Goal: Find specific page/section: Find specific page/section

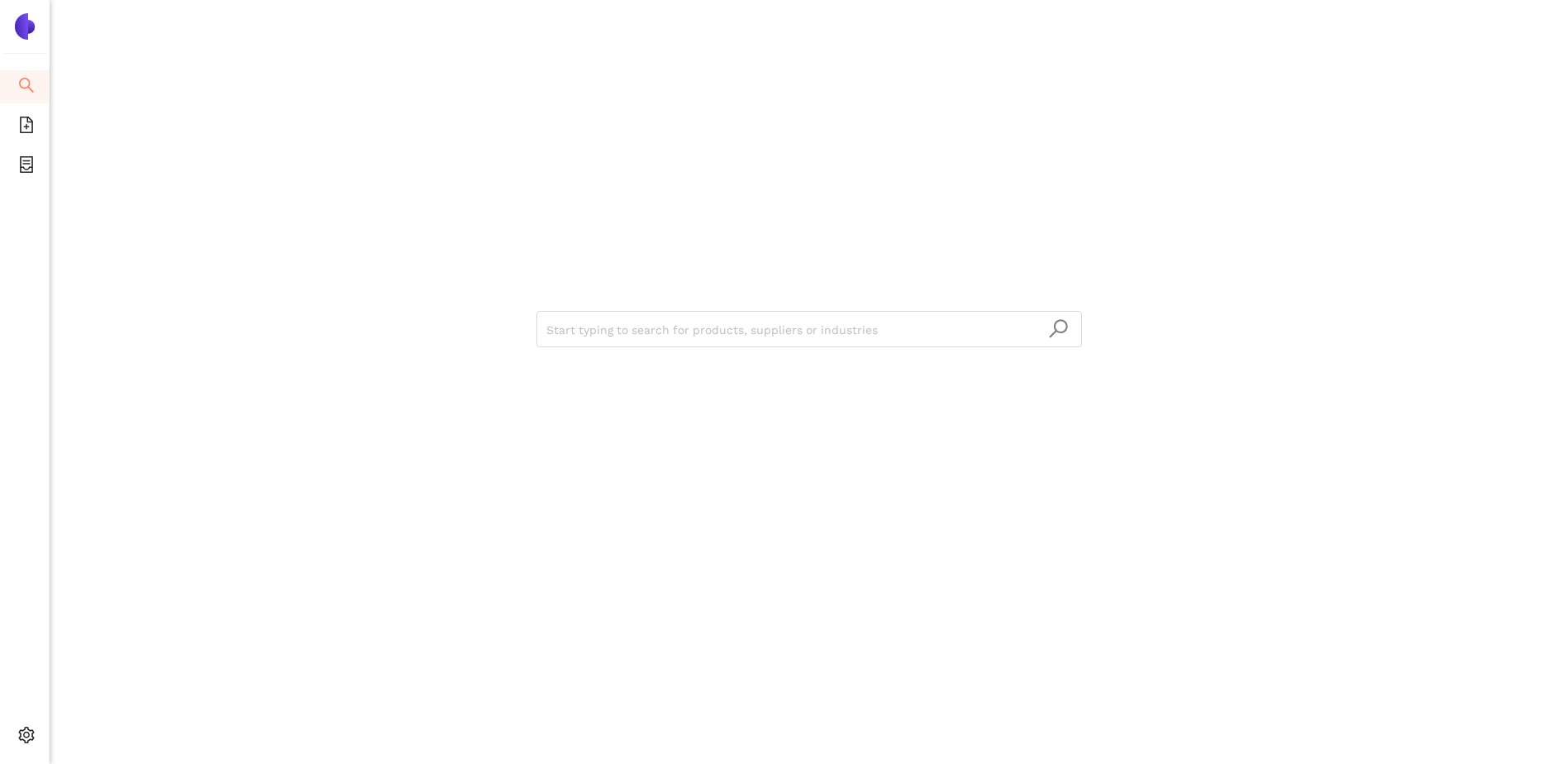
click at [31, 32] on img at bounding box center [24, 26] width 27 height 27
click at [28, 166] on icon "container" at bounding box center [26, 164] width 16 height 16
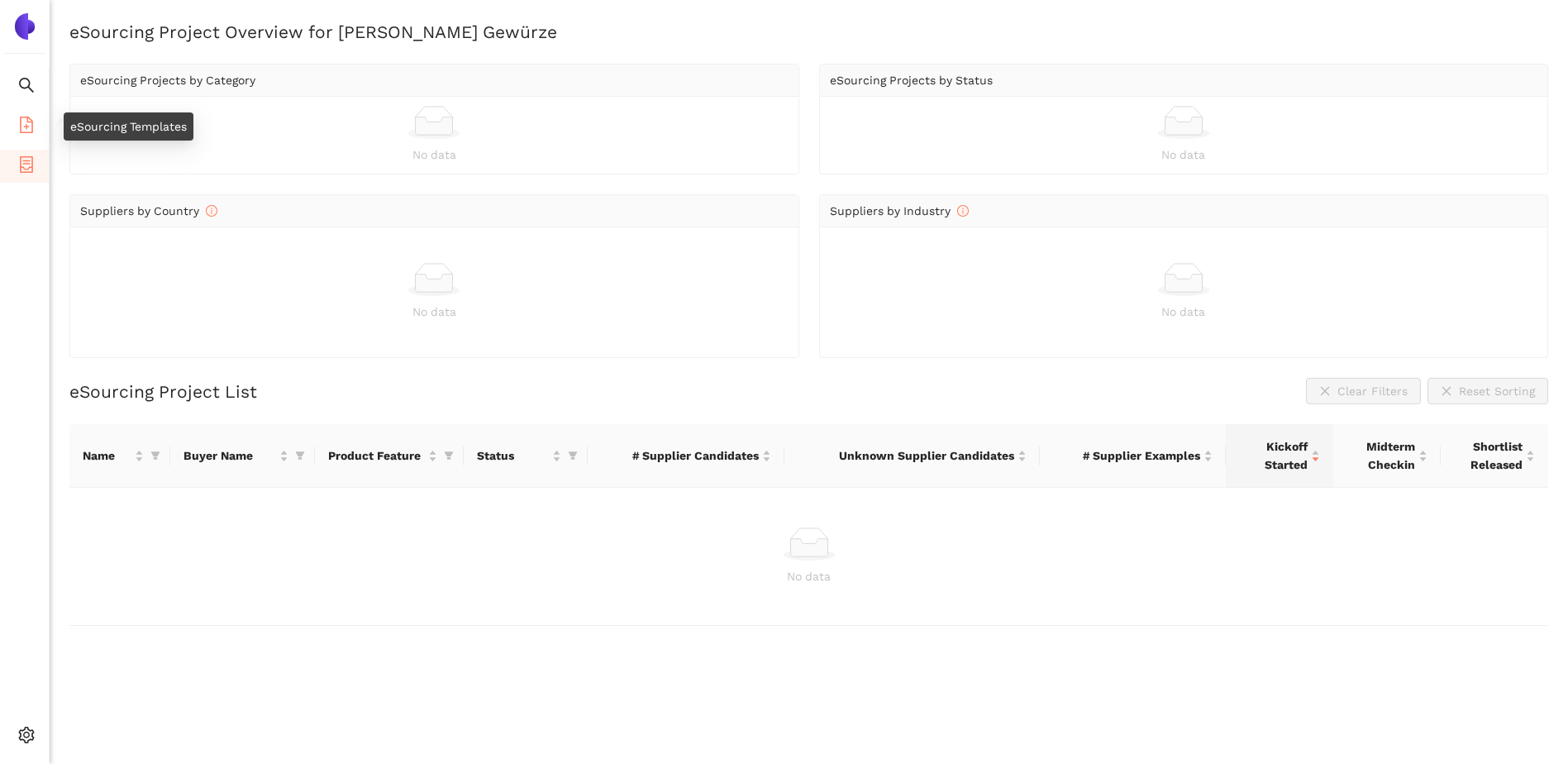
click at [22, 128] on icon "file-add" at bounding box center [26, 124] width 16 height 16
